Goal: Information Seeking & Learning: Learn about a topic

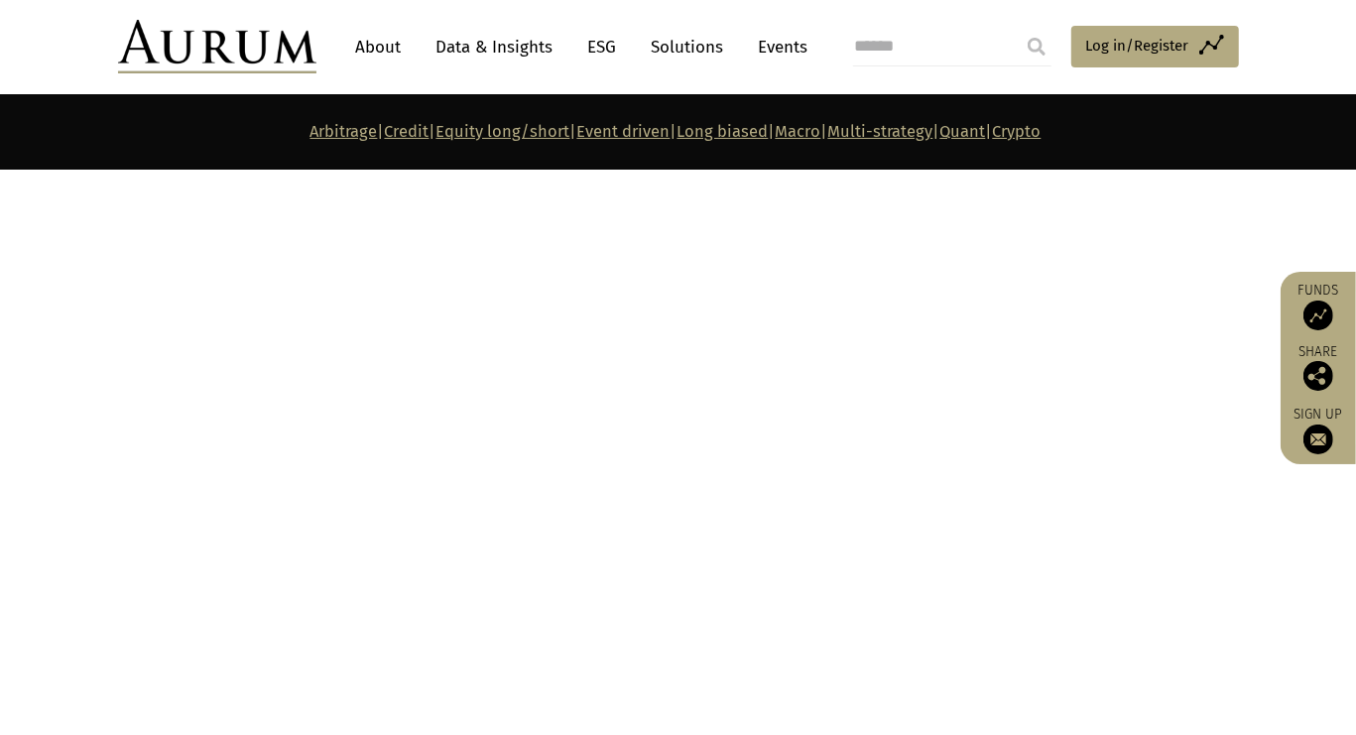
scroll to position [9419, 0]
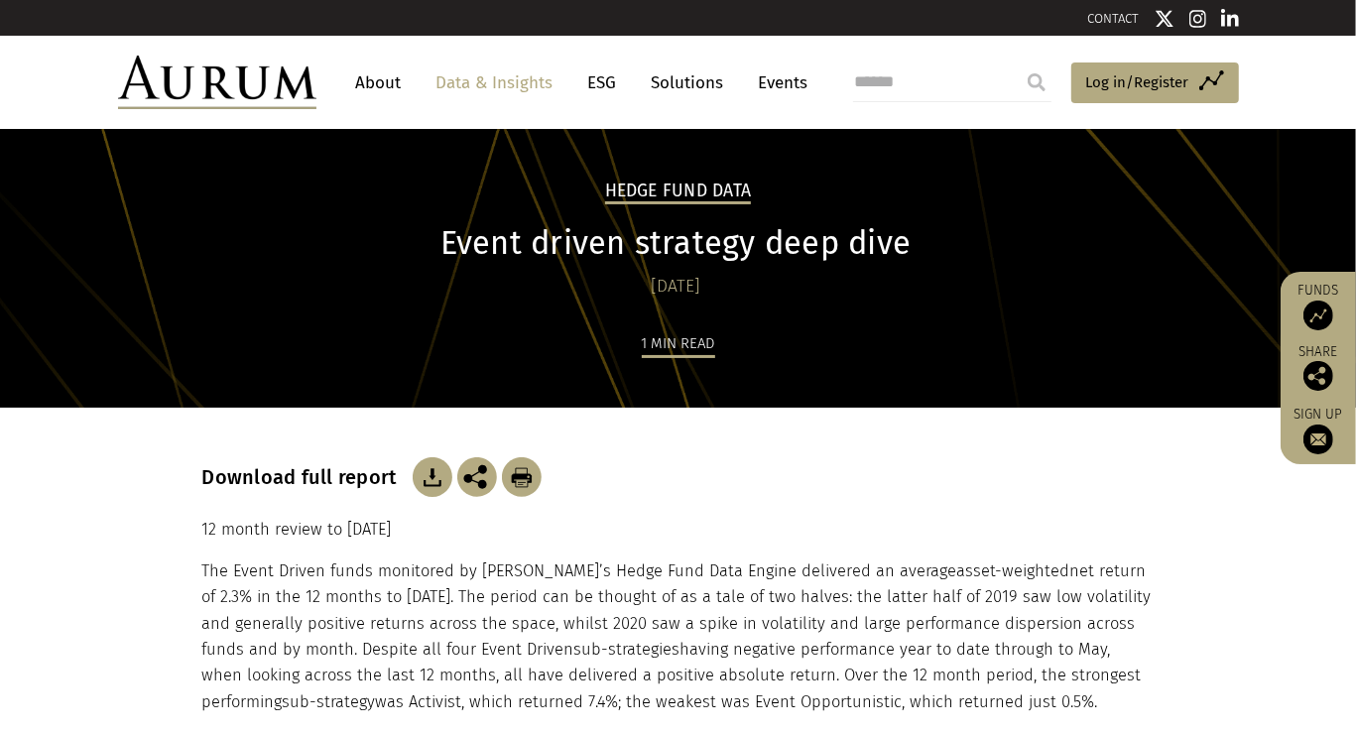
scroll to position [303, 0]
